Goal: Navigation & Orientation: Find specific page/section

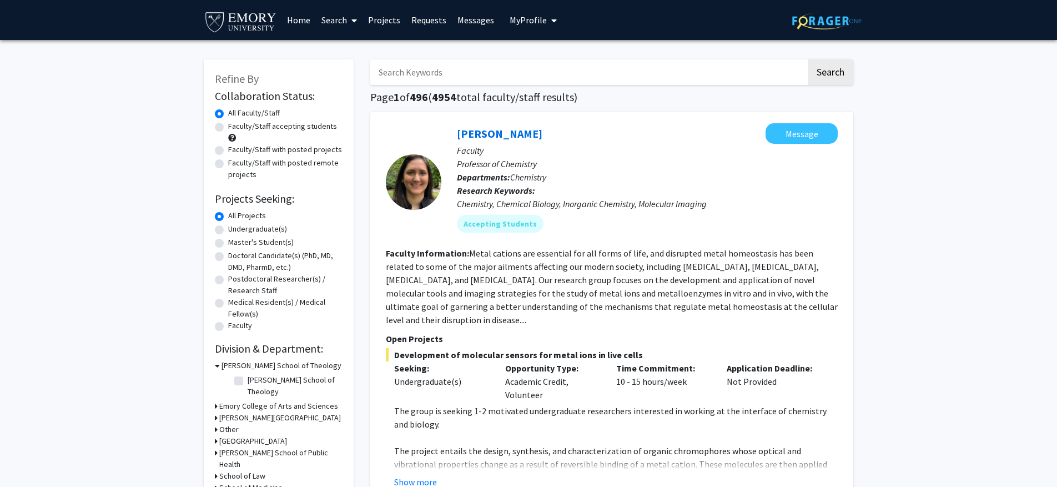
click at [309, 148] on label "Faculty/Staff with posted projects" at bounding box center [285, 150] width 114 height 12
click at [235, 148] on input "Faculty/Staff with posted projects" at bounding box center [231, 147] width 7 height 7
radio input "true"
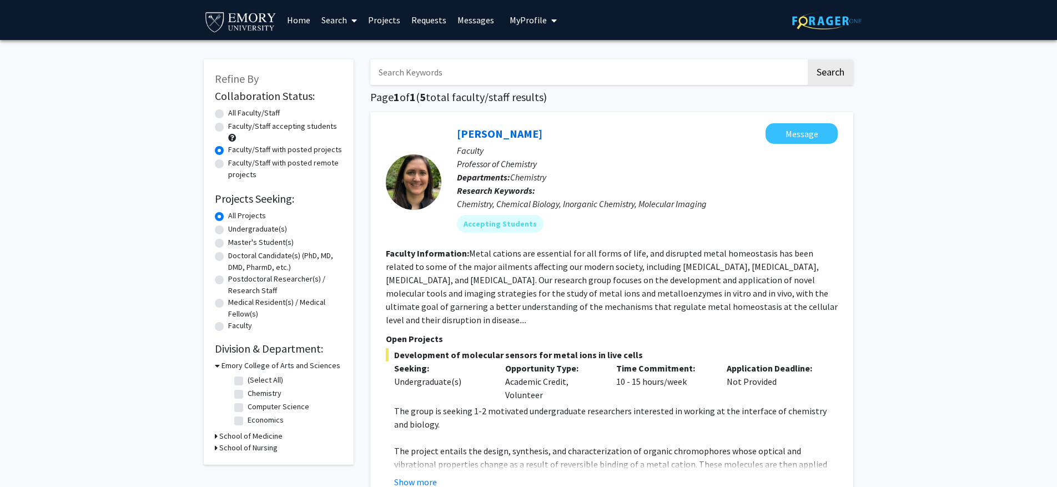
click at [454, 17] on link "Messages" at bounding box center [476, 20] width 48 height 39
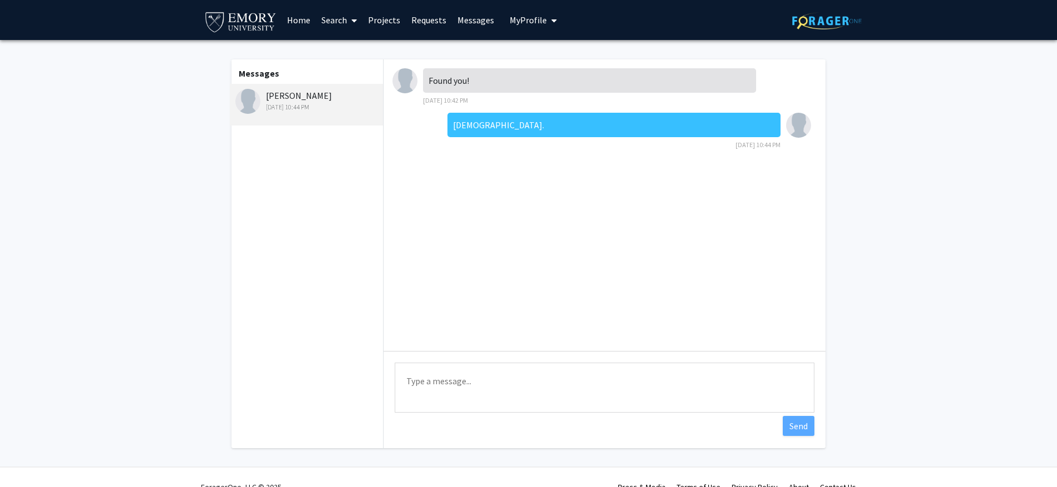
click at [417, 74] on div at bounding box center [408, 80] width 31 height 25
click at [291, 15] on link "Home" at bounding box center [298, 20] width 34 height 39
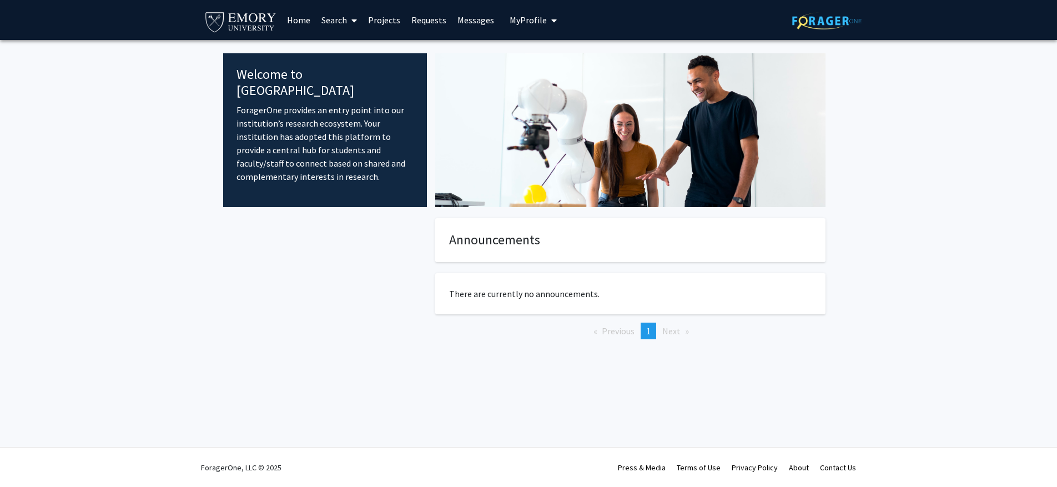
click at [336, 26] on link "Search" at bounding box center [339, 20] width 47 height 39
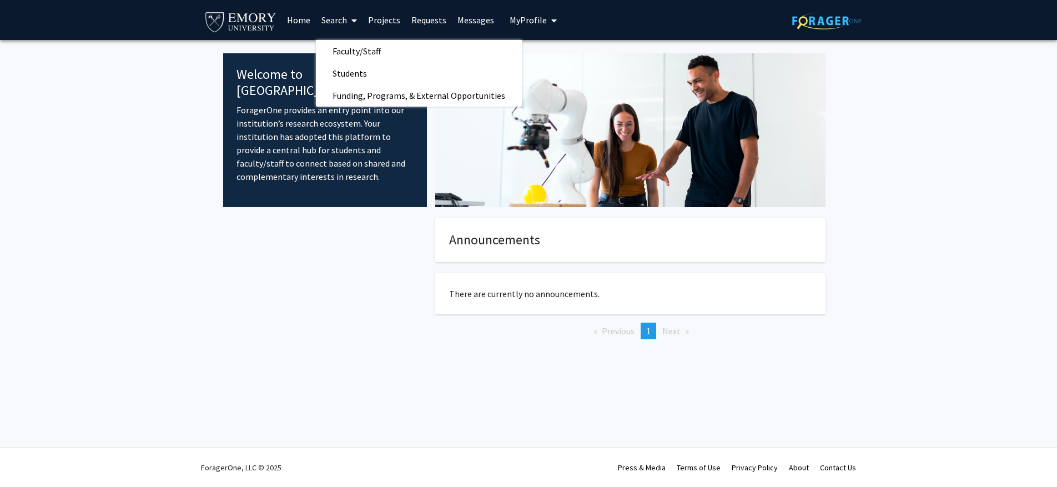
click at [374, 19] on link "Projects" at bounding box center [384, 20] width 43 height 39
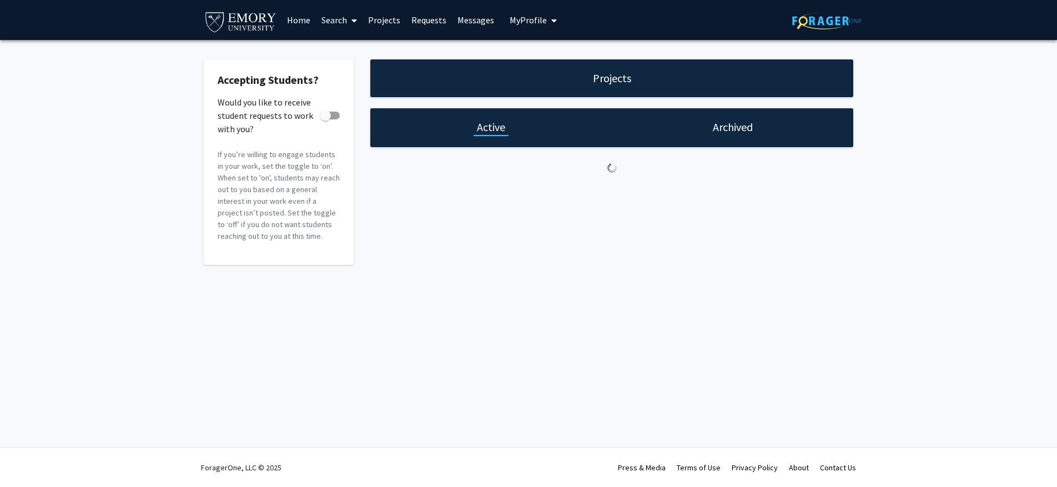
checkbox input "true"
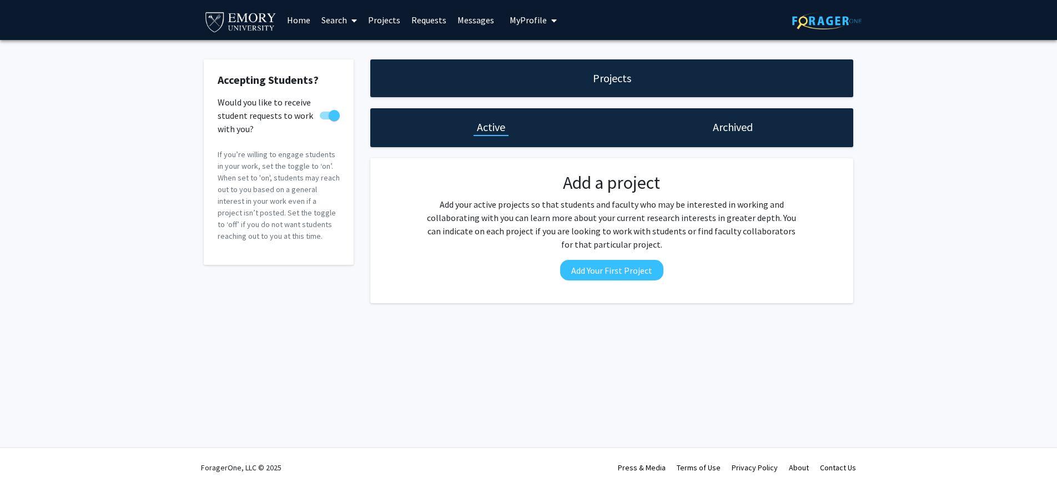
click at [394, 20] on link "Projects" at bounding box center [384, 20] width 43 height 39
click at [444, 21] on link "Requests" at bounding box center [429, 20] width 46 height 39
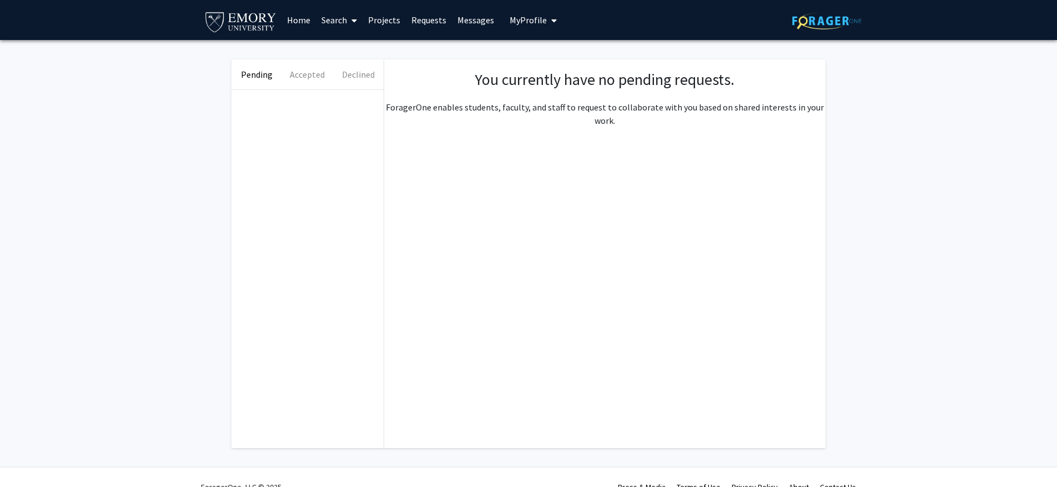
click at [290, 13] on link "Home" at bounding box center [298, 20] width 34 height 39
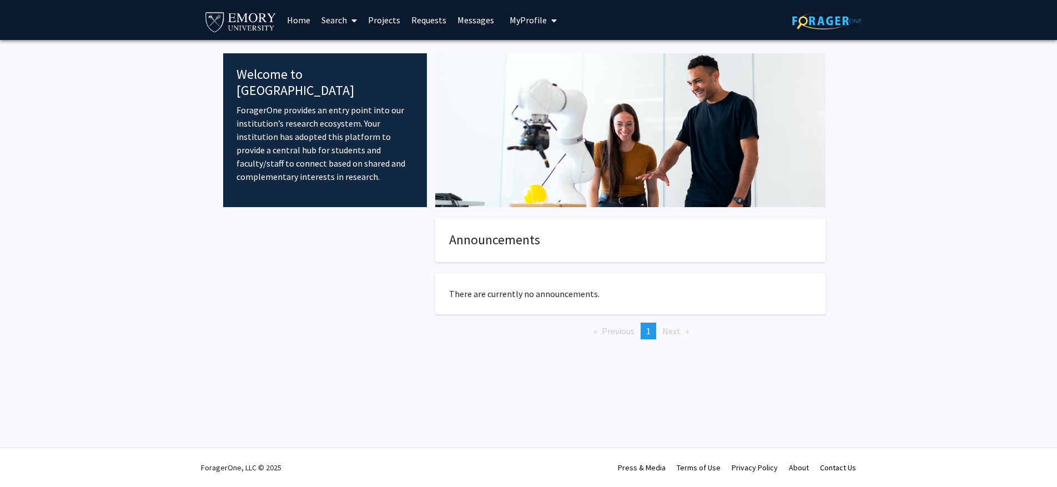
click at [316, 14] on link "Search" at bounding box center [339, 20] width 47 height 39
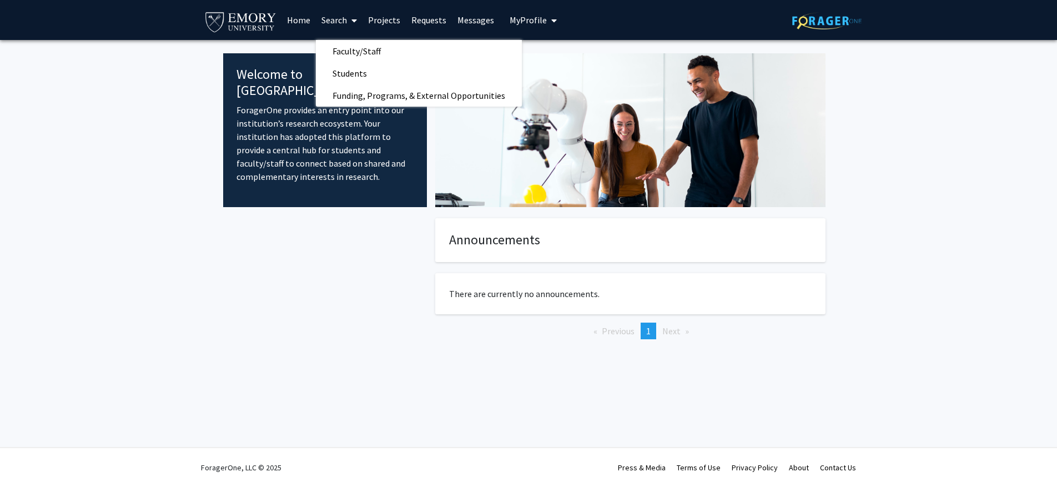
click at [481, 15] on link "Messages" at bounding box center [476, 20] width 48 height 39
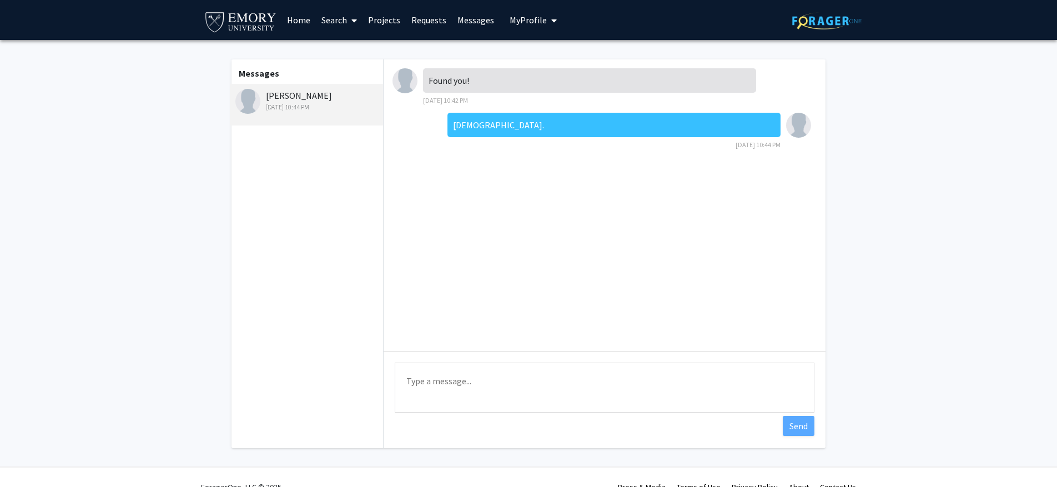
click at [406, 18] on link "Requests" at bounding box center [429, 20] width 46 height 39
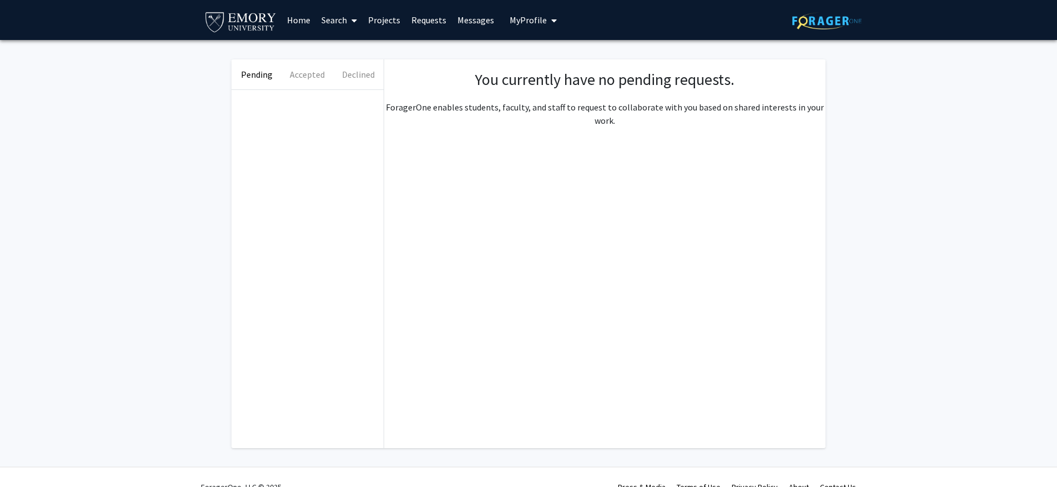
click at [454, 16] on link "Messages" at bounding box center [476, 20] width 48 height 39
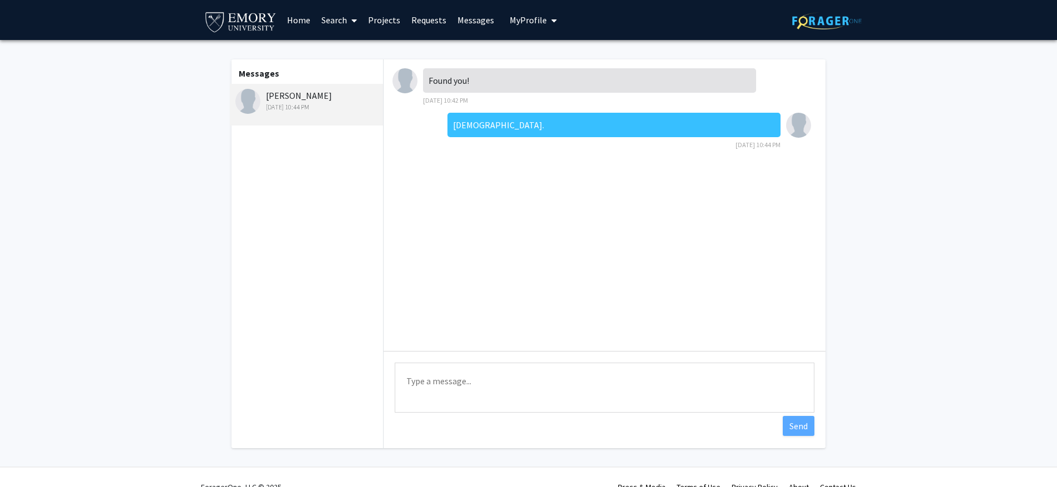
click at [346, 99] on div "[PERSON_NAME] [DATE] 10:44 PM" at bounding box center [307, 100] width 145 height 23
click at [312, 23] on link "Home" at bounding box center [298, 20] width 34 height 39
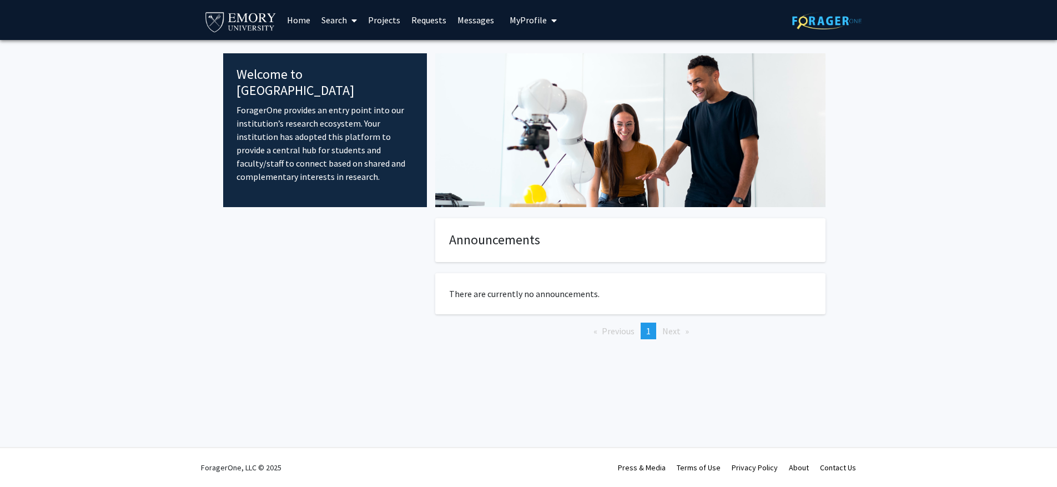
click at [551, 25] on span "My profile dropdown to access profile and logout" at bounding box center [552, 20] width 10 height 39
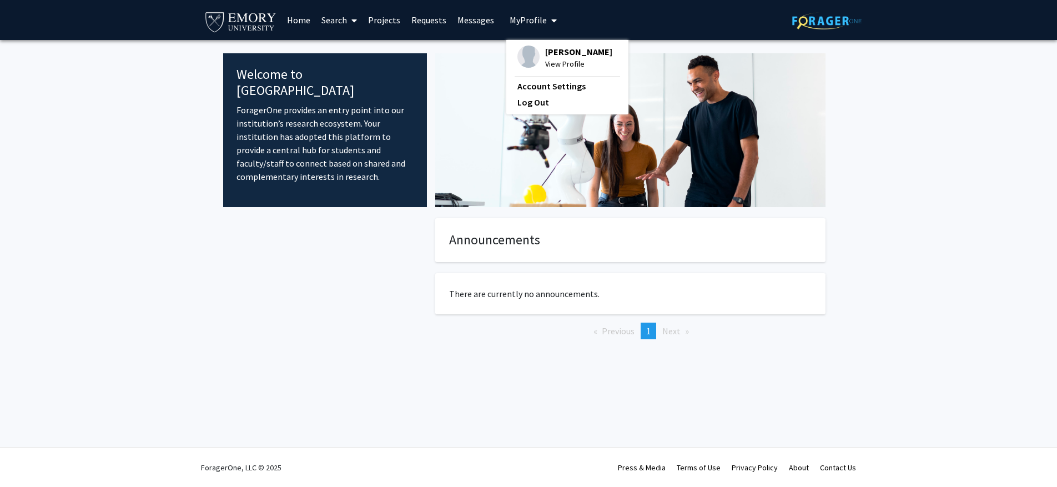
click at [379, 26] on link "Projects" at bounding box center [384, 20] width 43 height 39
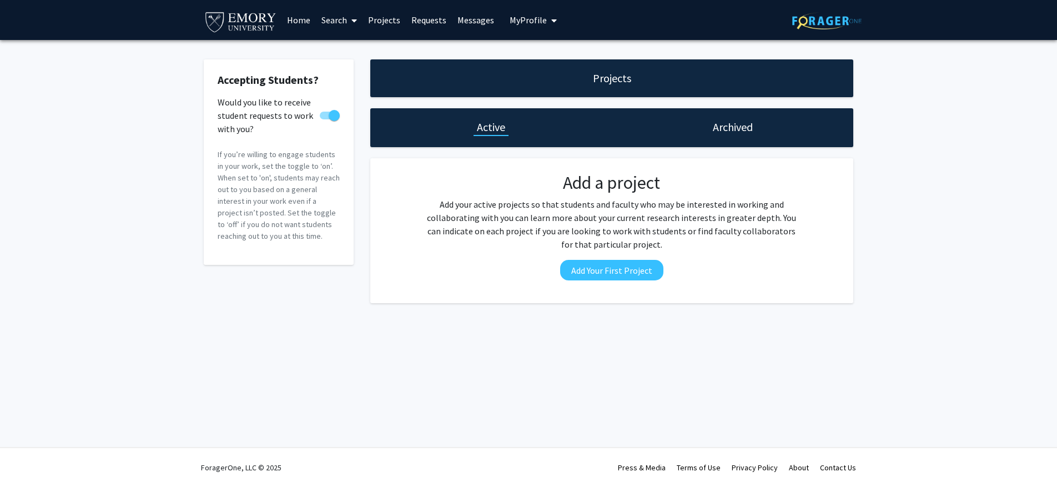
click at [889, 193] on div "Accepting Students? Would you like to receive student requests to work with you…" at bounding box center [528, 184] width 1057 height 288
